Goal: Check status: Check status

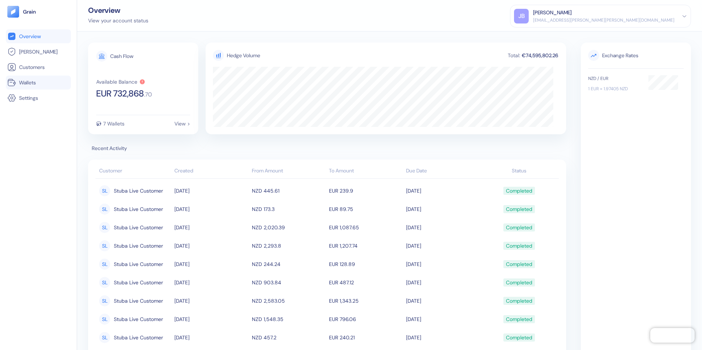
click at [21, 81] on span "Wallets" at bounding box center [27, 82] width 17 height 7
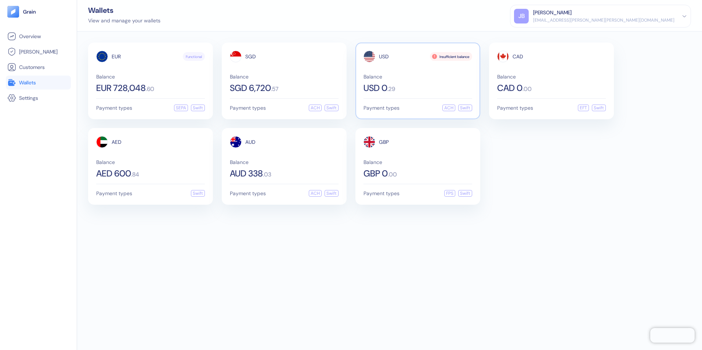
click at [412, 78] on span "Balance" at bounding box center [417, 76] width 109 height 5
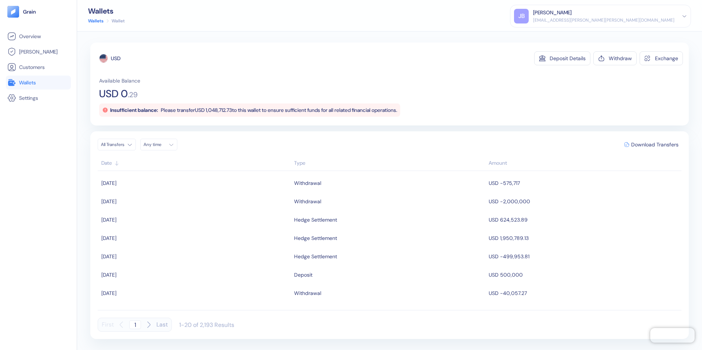
click at [22, 177] on div "Overview [PERSON_NAME] Customers Wallets Settings" at bounding box center [38, 183] width 65 height 309
click at [24, 84] on span "Wallets" at bounding box center [27, 82] width 17 height 7
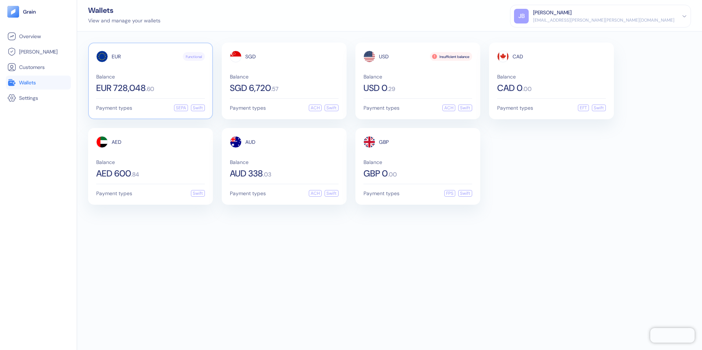
click at [137, 82] on div "Balance EUR 728,048 . 60" at bounding box center [150, 83] width 109 height 18
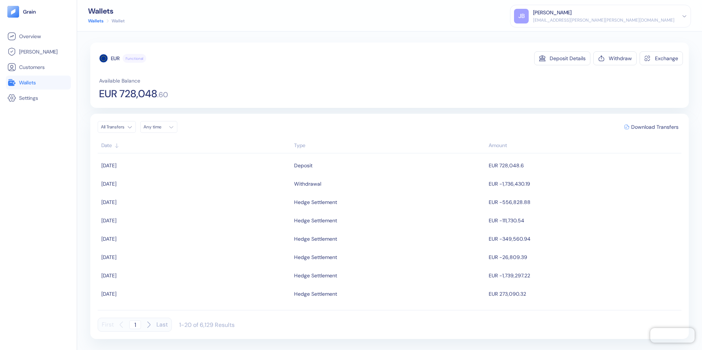
click at [36, 168] on div "Overview [PERSON_NAME] Customers Wallets Settings" at bounding box center [38, 183] width 65 height 309
click at [32, 82] on span "Wallets" at bounding box center [27, 82] width 17 height 7
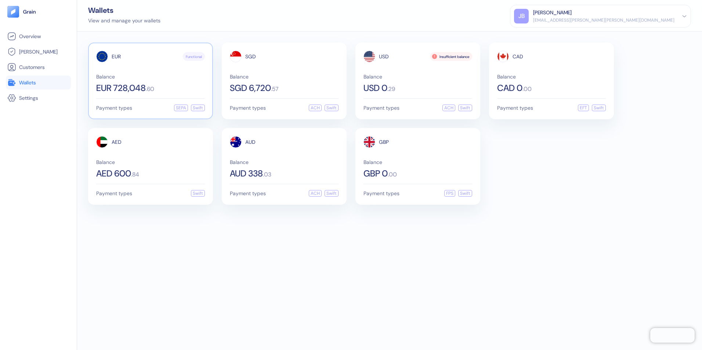
click at [135, 91] on span "EUR 728,048" at bounding box center [121, 88] width 50 height 9
